Goal: Task Accomplishment & Management: Use online tool/utility

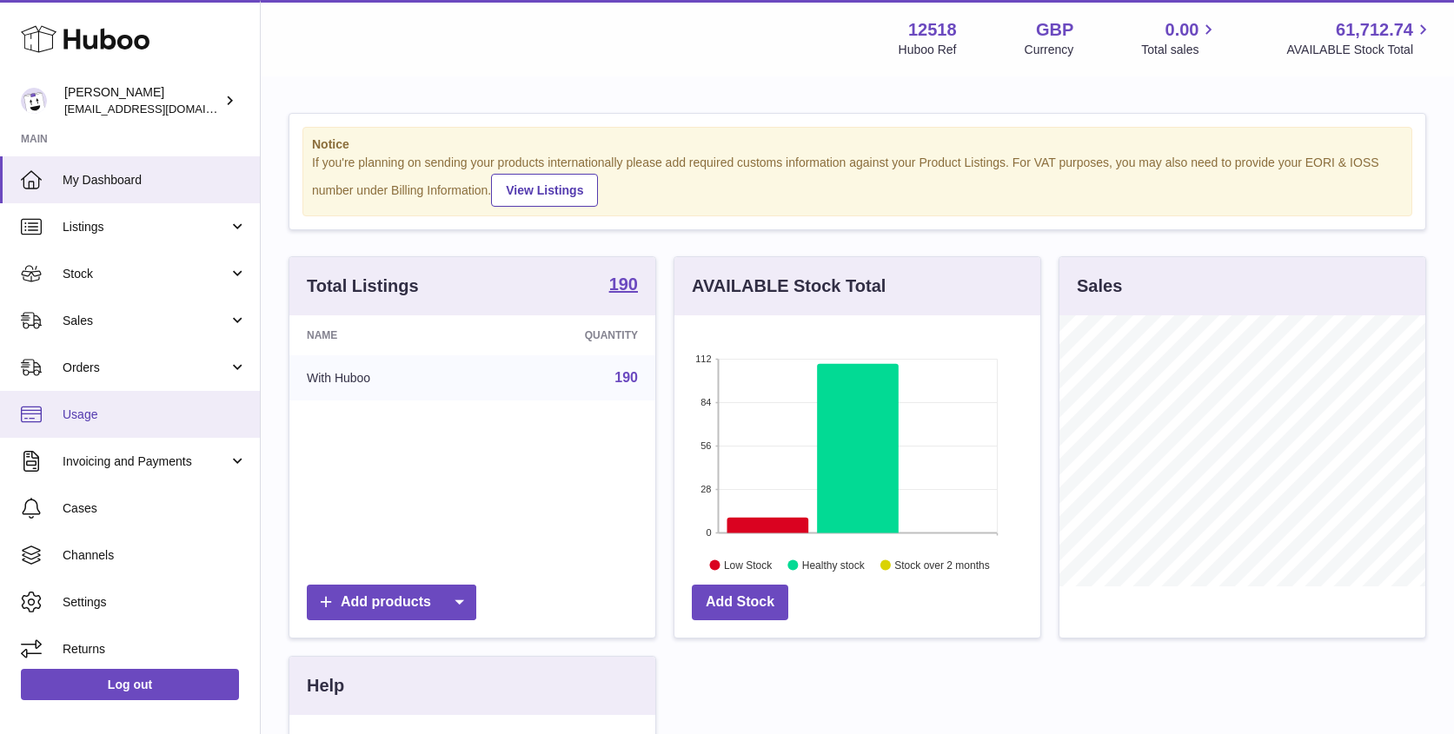
scroll to position [271, 366]
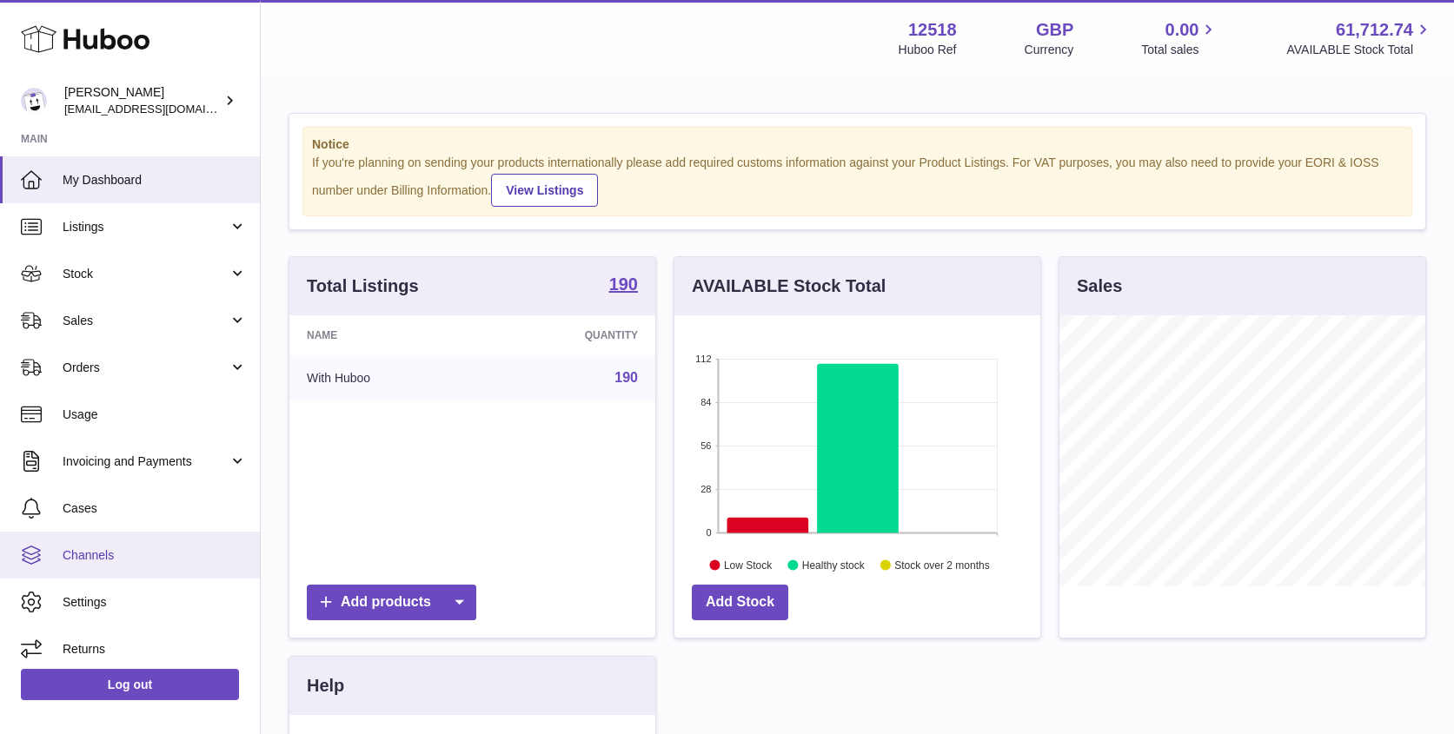
click at [109, 553] on span "Channels" at bounding box center [155, 555] width 184 height 17
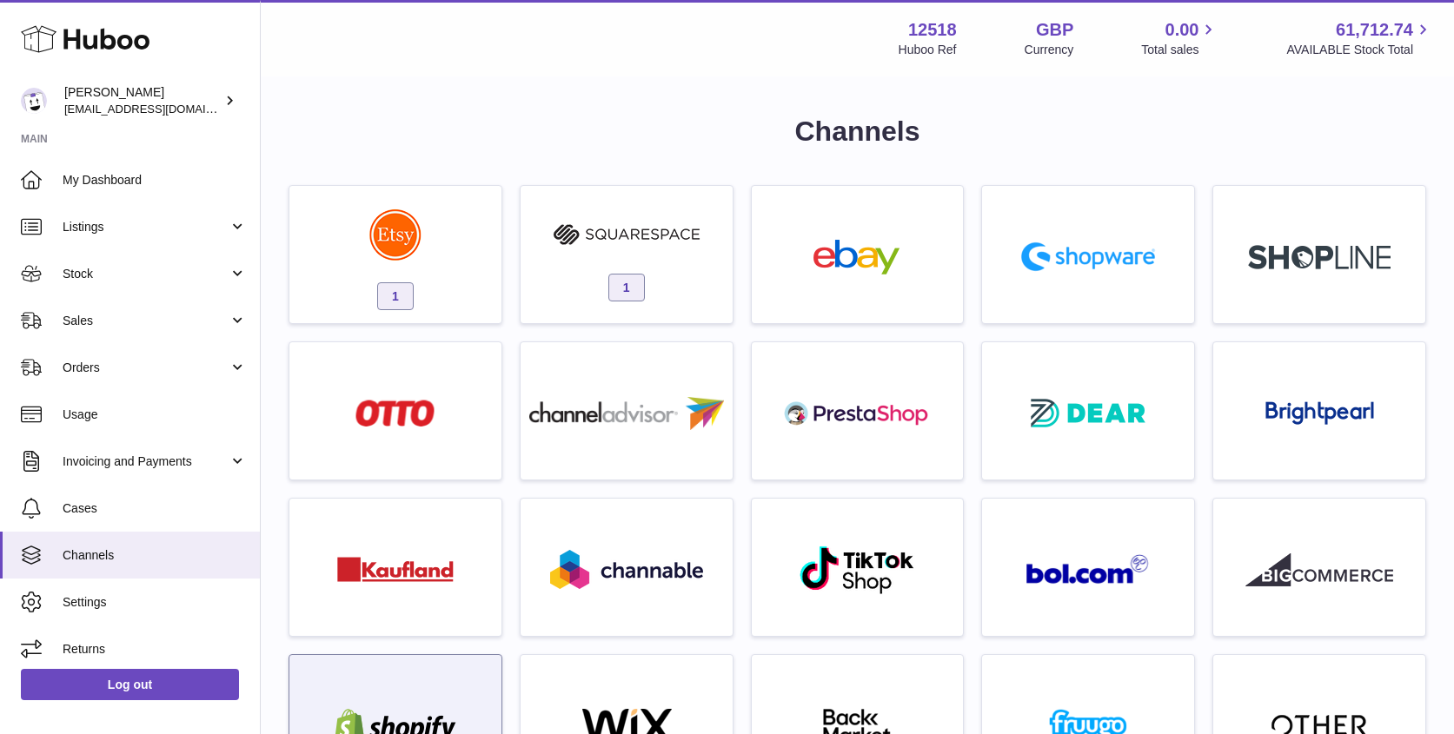
click at [425, 693] on div at bounding box center [395, 728] width 195 height 111
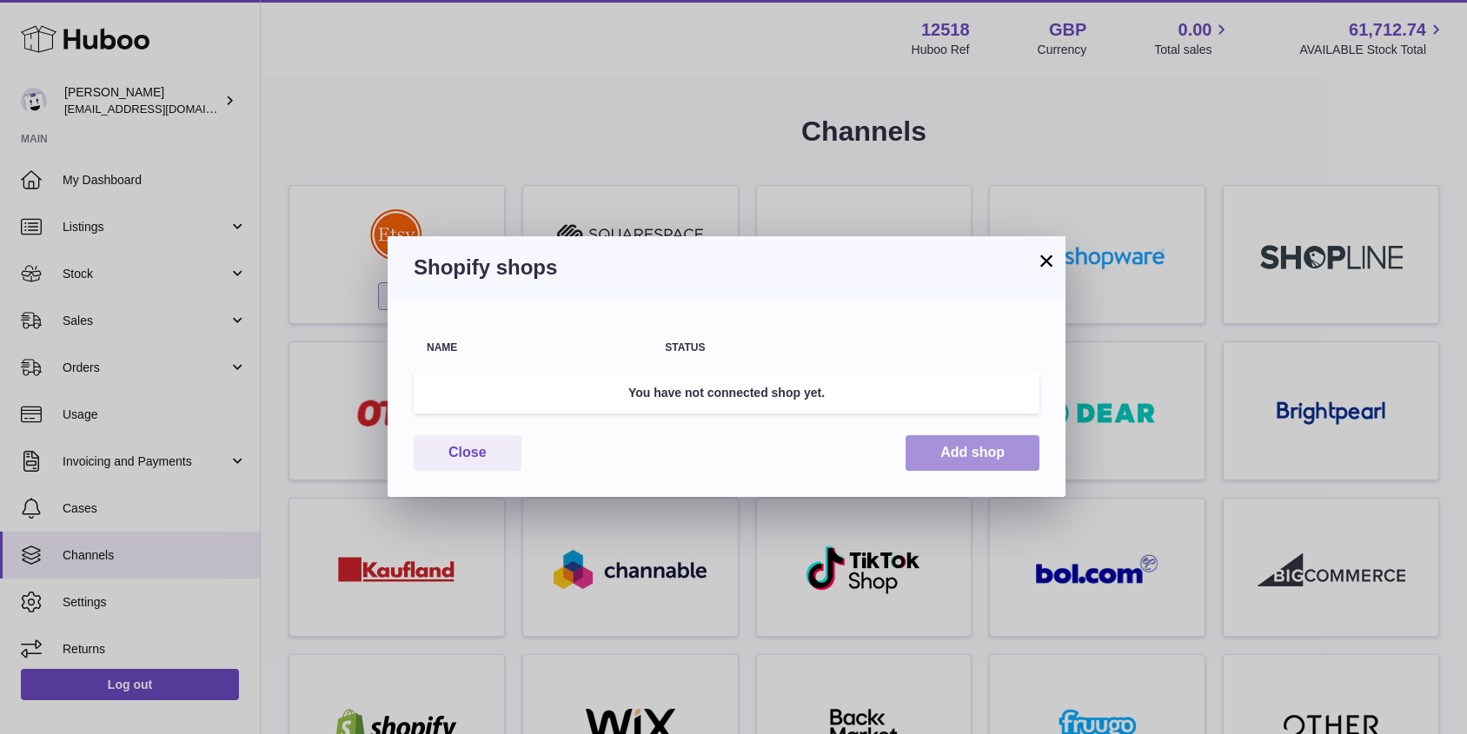
click at [947, 456] on button "Add shop" at bounding box center [972, 453] width 134 height 36
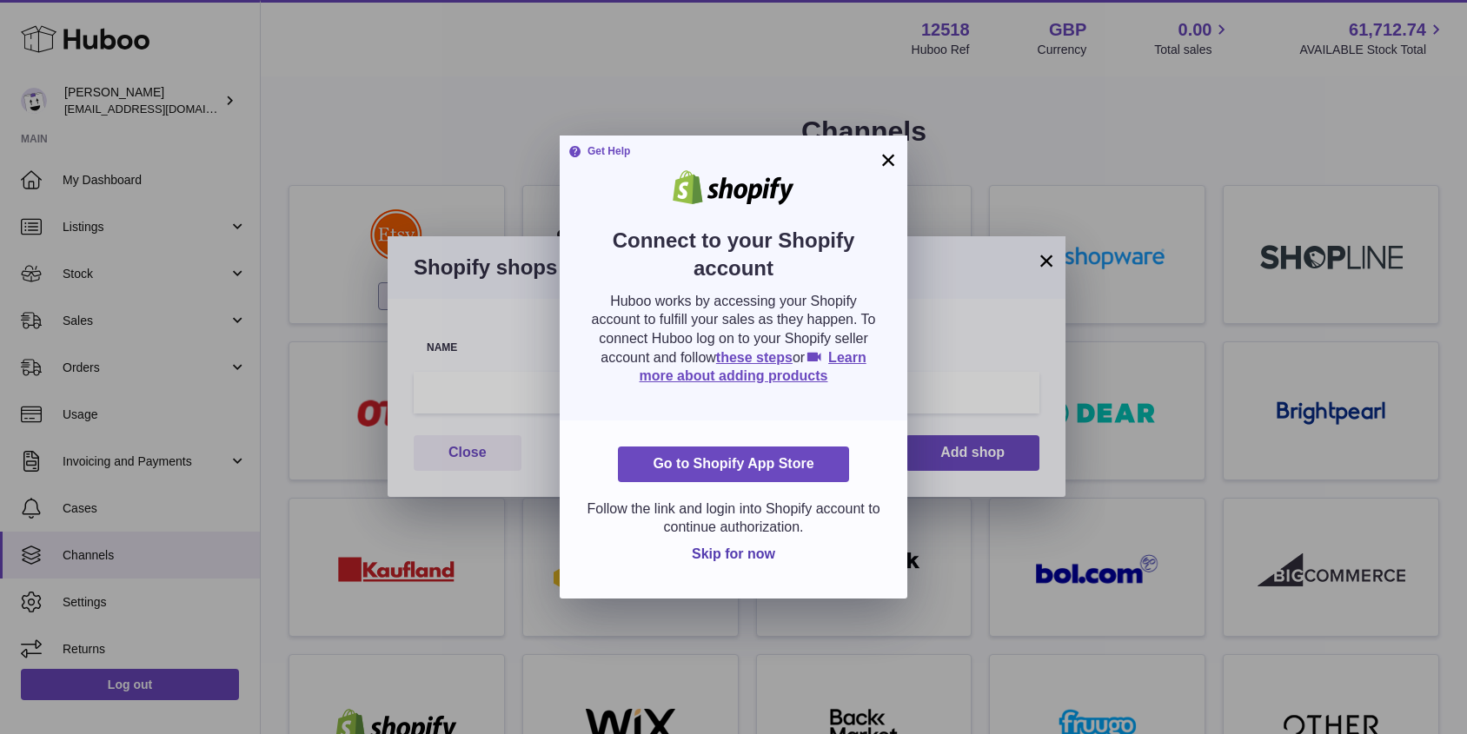
drag, startPoint x: 691, startPoint y: 515, endPoint x: 820, endPoint y: 527, distance: 130.0
click at [823, 530] on p "Follow the link and login into Shopify account to continue authorization." at bounding box center [733, 518] width 295 height 37
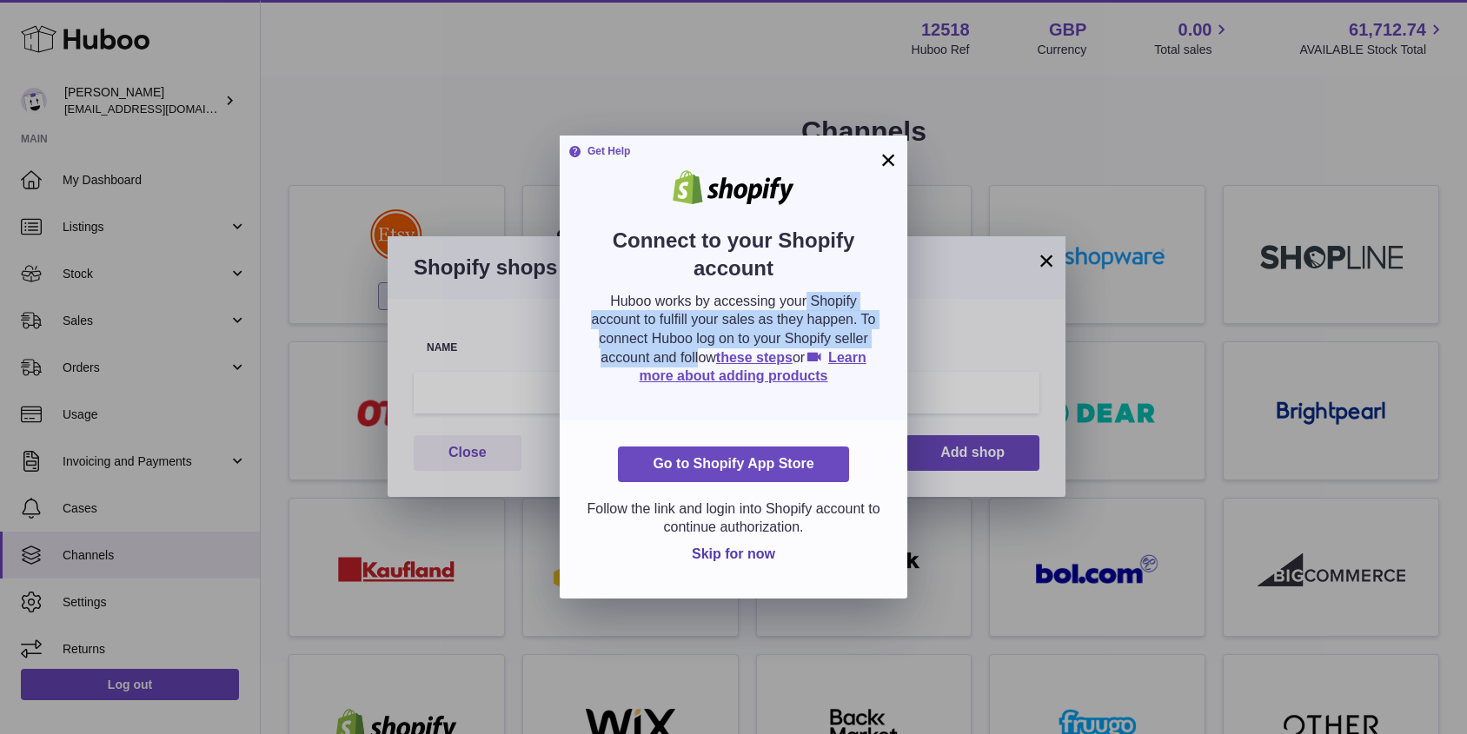
drag, startPoint x: 698, startPoint y: 299, endPoint x: 876, endPoint y: 336, distance: 182.0
click at [877, 335] on p "Huboo works by accessing your Shopify account to fulfill your sales as they hap…" at bounding box center [733, 339] width 295 height 94
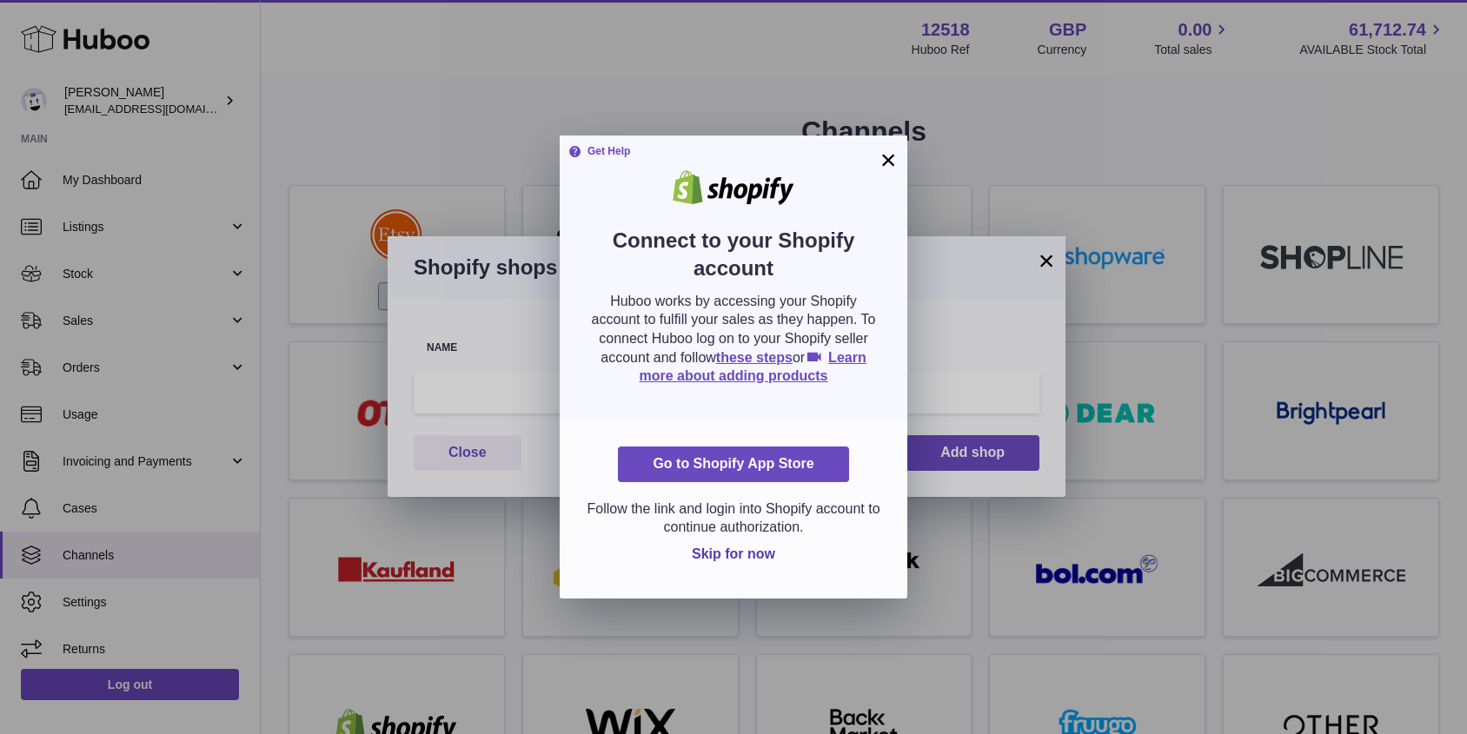
click at [869, 324] on p "Huboo works by accessing your Shopify account to fulfill your sales as they hap…" at bounding box center [733, 339] width 295 height 94
drag, startPoint x: 851, startPoint y: 319, endPoint x: 875, endPoint y: 334, distance: 28.5
click at [875, 335] on p "Huboo works by accessing your Shopify account to fulfill your sales as they hap…" at bounding box center [733, 339] width 295 height 94
click at [880, 461] on div "Go to Shopify App Store" at bounding box center [733, 465] width 295 height 36
click at [865, 524] on p "Follow the link and login into Shopify account to continue authorization." at bounding box center [733, 518] width 295 height 37
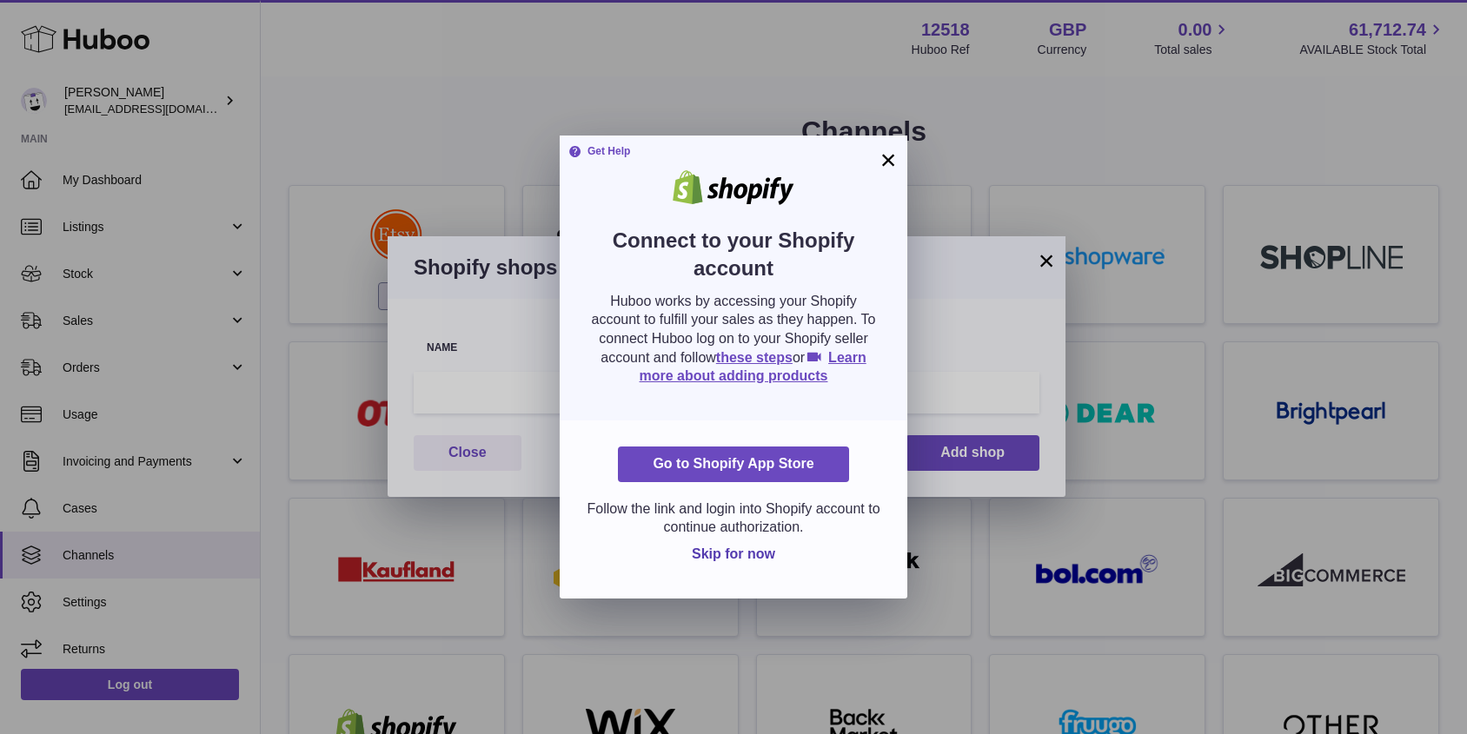
drag, startPoint x: 746, startPoint y: 507, endPoint x: 857, endPoint y: 520, distance: 112.0
click at [863, 524] on p "Follow the link and login into Shopify account to continue authorization." at bounding box center [733, 518] width 295 height 37
click at [856, 520] on p "Follow the link and login into Shopify account to continue authorization." at bounding box center [733, 518] width 295 height 37
drag, startPoint x: 887, startPoint y: 159, endPoint x: 905, endPoint y: 174, distance: 23.5
click at [888, 157] on button "×" at bounding box center [888, 159] width 21 height 21
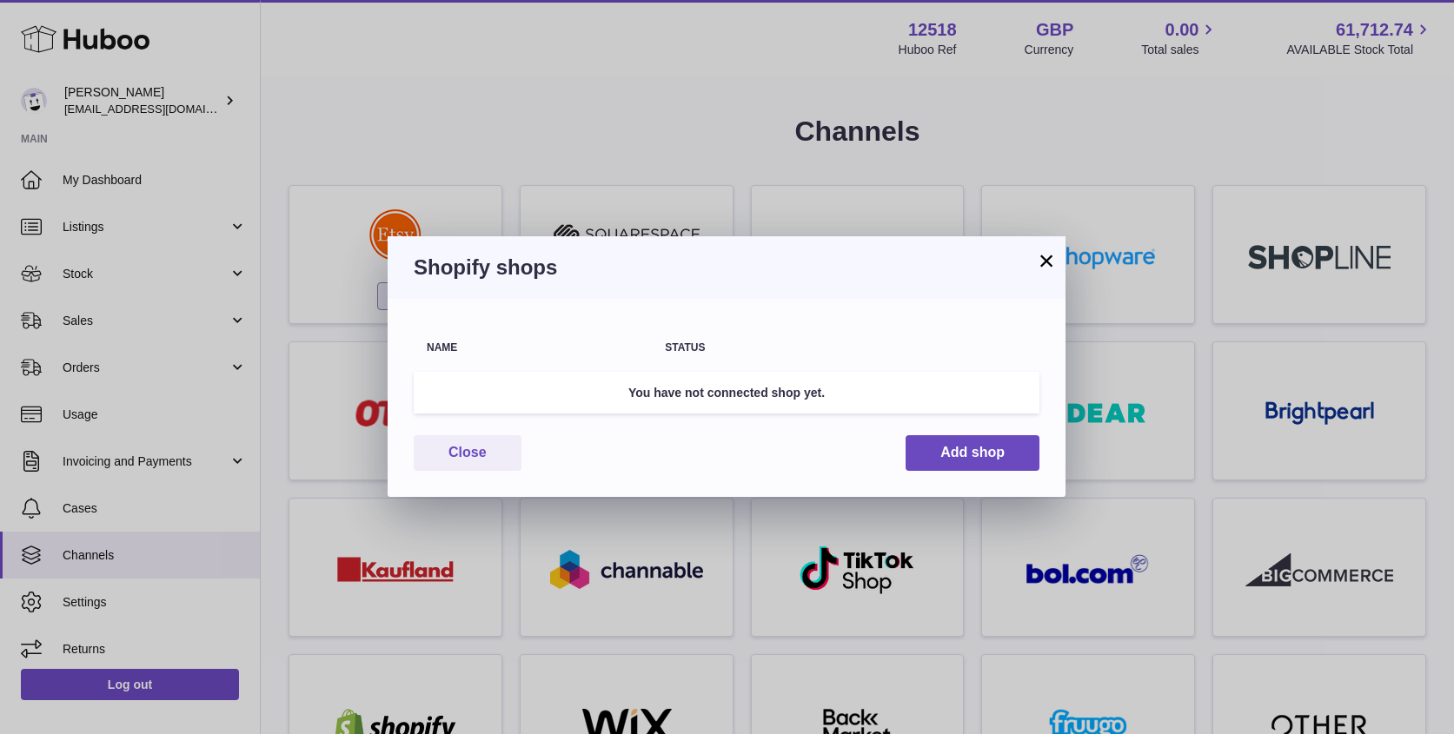
click at [1045, 260] on button "×" at bounding box center [1046, 260] width 21 height 21
